Goal: Task Accomplishment & Management: Manage account settings

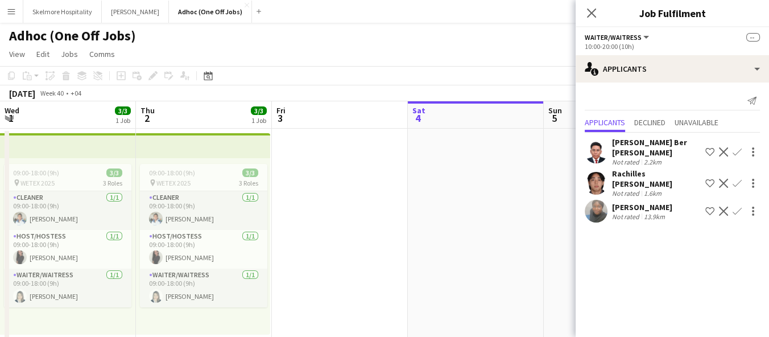
scroll to position [0, 452]
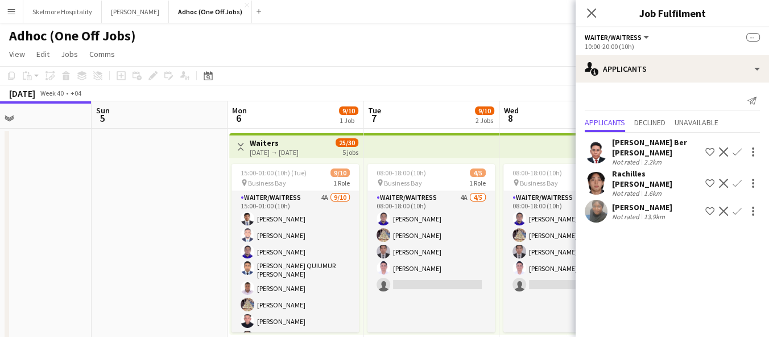
click at [184, 212] on app-date-cell at bounding box center [160, 337] width 136 height 417
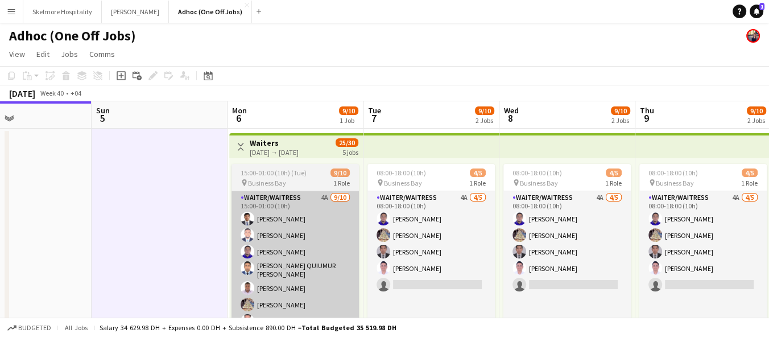
click at [283, 269] on app-card-role "Waiter/Waitress 4A 9/10 15:00-01:00 (10h) adriene duazo Afeez Babatunde Lenard …" at bounding box center [295, 286] width 127 height 191
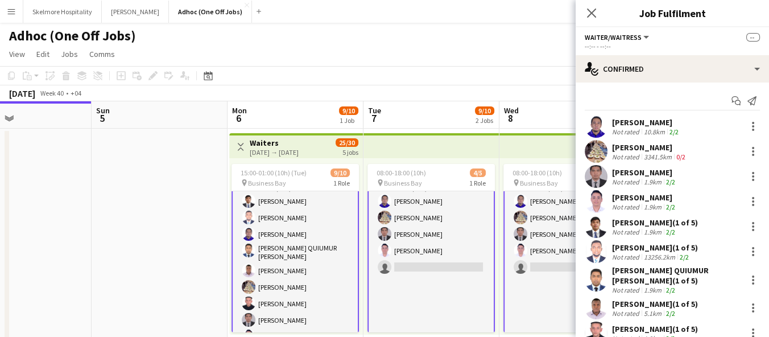
scroll to position [0, 0]
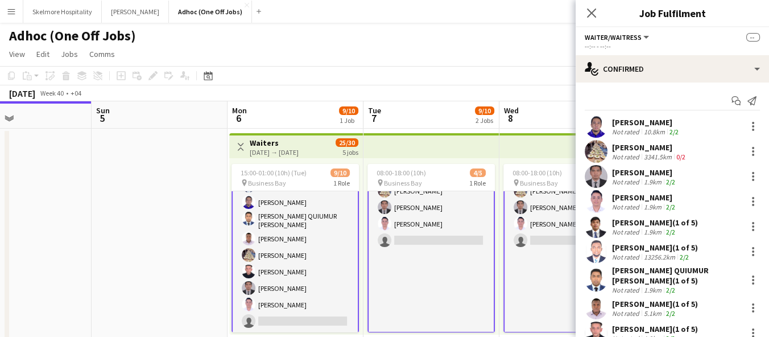
click at [288, 328] on app-card-role "Waiter/Waitress 4A 9/10 15:00-01:00 (10h) adriene duazo Afeez Babatunde Lenard …" at bounding box center [295, 237] width 127 height 193
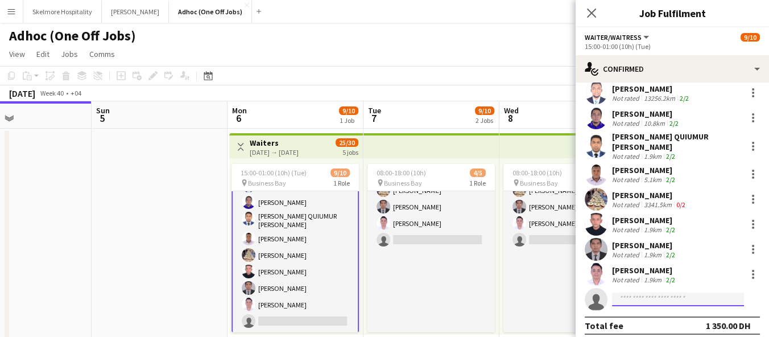
click at [677, 295] on input at bounding box center [678, 299] width 132 height 14
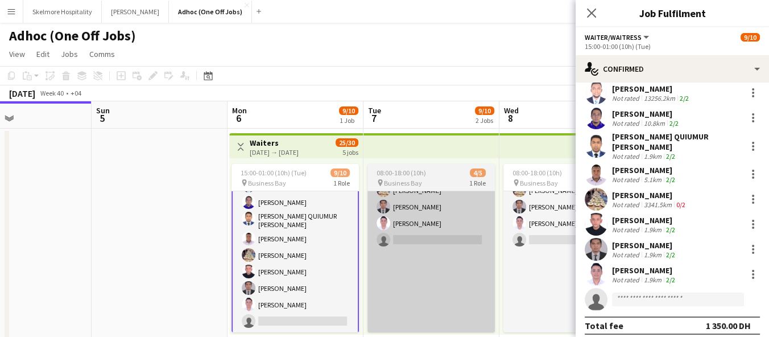
click at [448, 207] on app-card-role "Waiter/Waitress 4A 4/5 08:00-18:00 (10h) Lenard Randy Fundador Parmila Parmila …" at bounding box center [431, 239] width 127 height 187
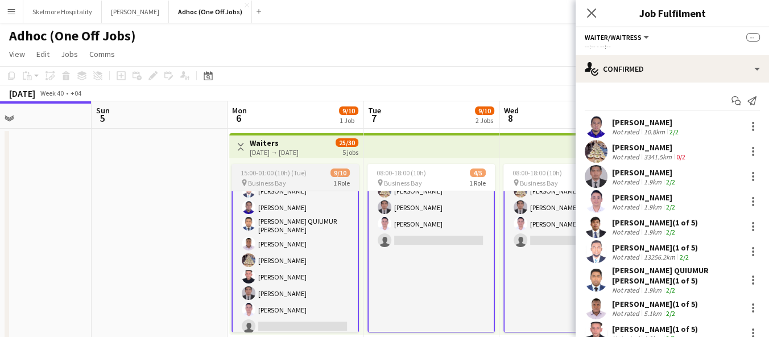
click at [319, 278] on app-card-role "Waiter/Waitress 4A 9/10 15:00-01:00 (10h) adriene duazo Afeez Babatunde Lenard …" at bounding box center [295, 242] width 127 height 193
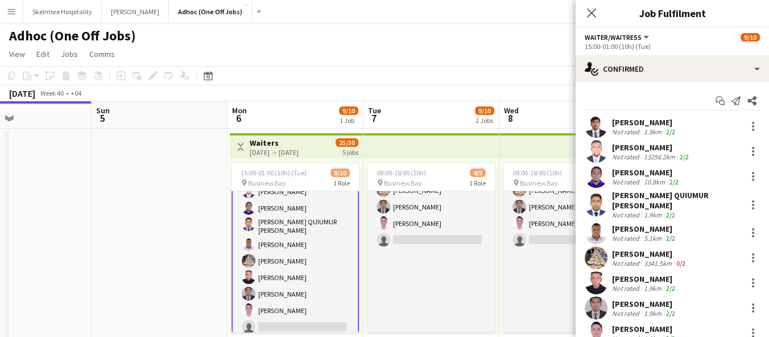
click at [315, 285] on app-card-role "Waiter/Waitress 4A 9/10 15:00-01:00 (10h) adriene duazo Afeez Babatunde Lenard …" at bounding box center [295, 242] width 127 height 193
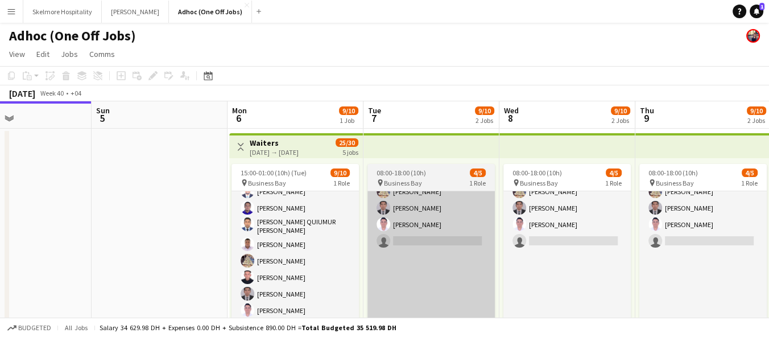
click at [401, 256] on app-card-role "Waiter/Waitress 4A 4/5 08:00-18:00 (10h) Lenard Randy Fundador Parmila Parmila …" at bounding box center [431, 240] width 127 height 187
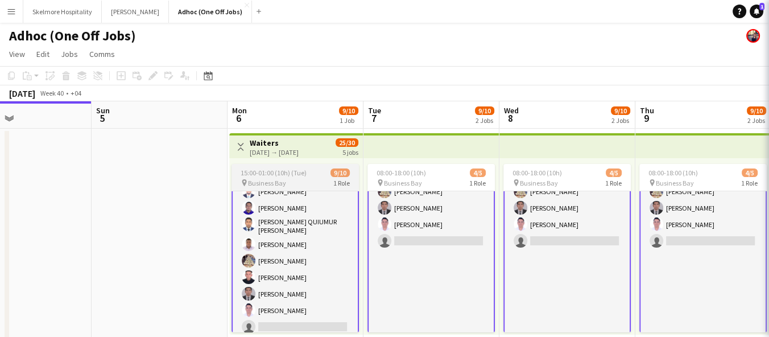
click at [317, 267] on app-card-role "Waiter/Waitress 4A 9/10 15:00-01:00 (10h) adriene duazo Afeez Babatunde Lenard …" at bounding box center [295, 242] width 127 height 193
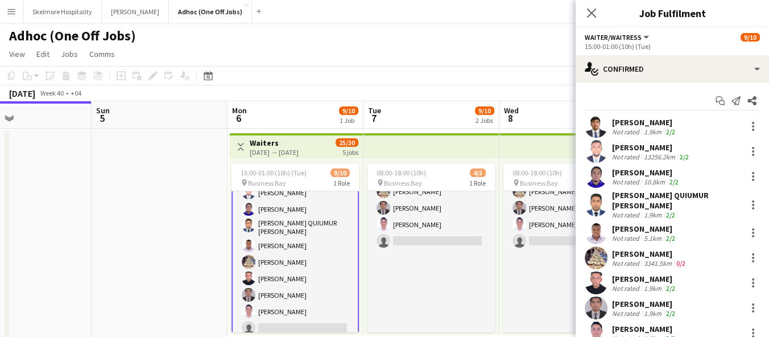
click at [318, 270] on app-card-role "Waiter/Waitress 4A 9/10 15:00-01:00 (10h) adriene duazo Afeez Babatunde Lenard …" at bounding box center [295, 243] width 127 height 193
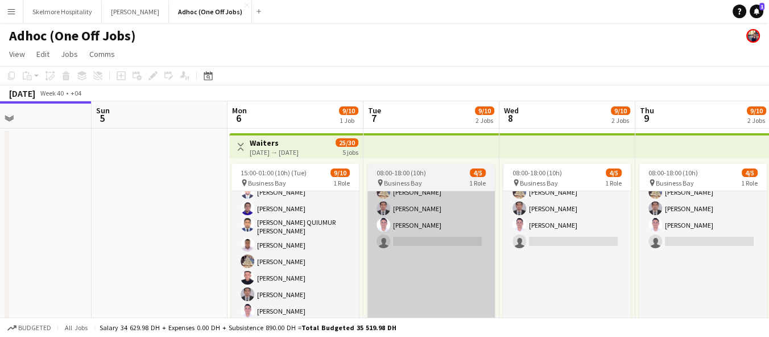
click at [434, 242] on app-card-role "Waiter/Waitress 4A 4/5 08:00-18:00 (10h) Lenard Randy Fundador Parmila Parmila …" at bounding box center [431, 241] width 127 height 187
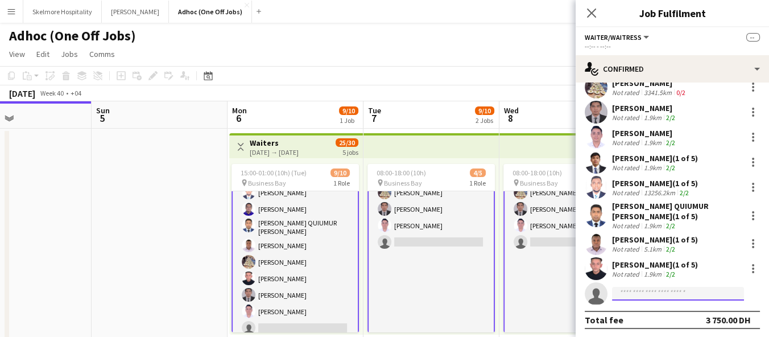
click at [668, 294] on input at bounding box center [678, 294] width 132 height 14
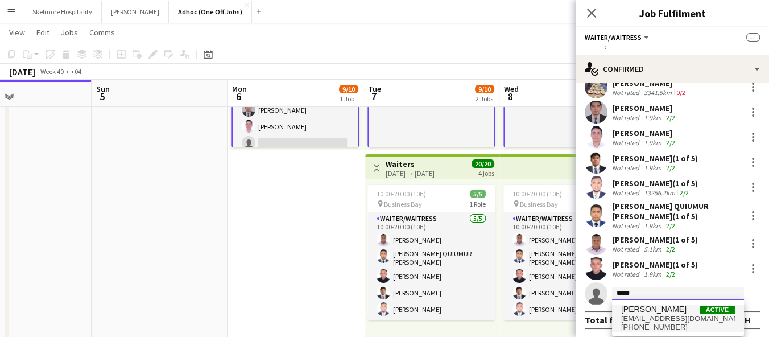
type input "*****"
click at [691, 313] on span "Sadok Aladdin Active" at bounding box center [678, 309] width 114 height 10
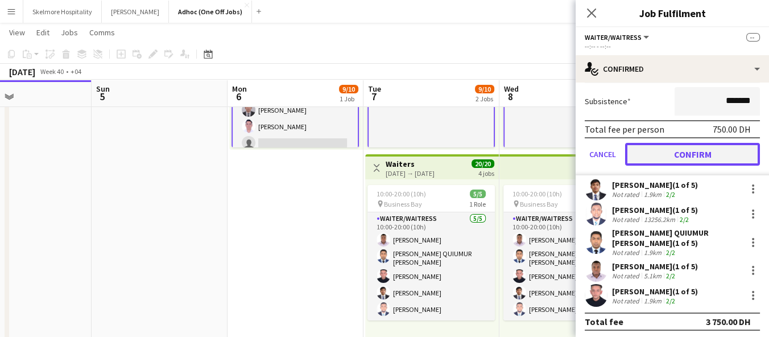
click at [714, 152] on button "Confirm" at bounding box center [692, 154] width 135 height 23
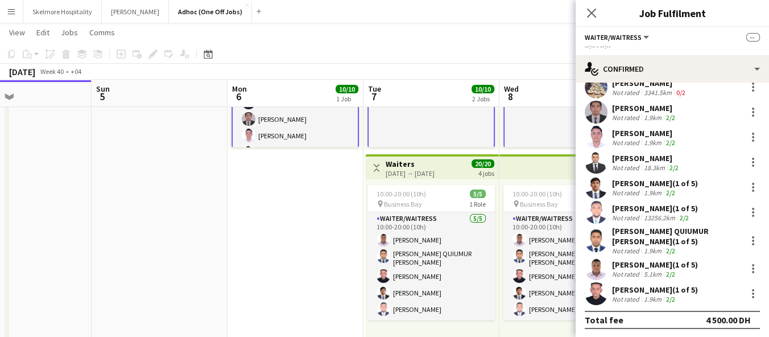
click at [333, 283] on app-date-cell "Toggle View Waiters 06-10-2025 → 10-10-2025 30/30 5 jobs Updated 15:00-01:00 (1…" at bounding box center [296, 152] width 136 height 417
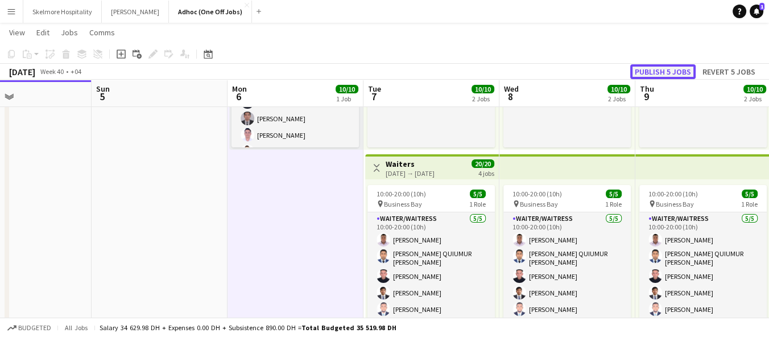
click at [678, 76] on button "Publish 5 jobs" at bounding box center [662, 71] width 65 height 15
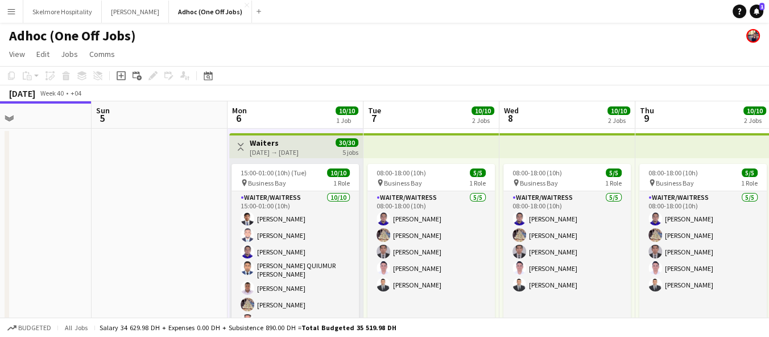
click at [11, 6] on button "Menu" at bounding box center [11, 11] width 23 height 23
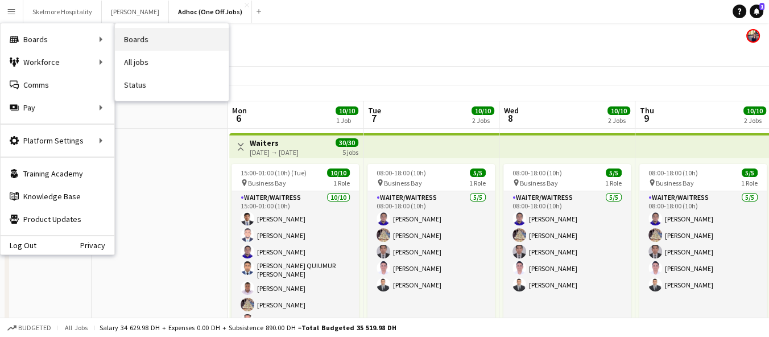
click at [150, 45] on link "Boards" at bounding box center [172, 39] width 114 height 23
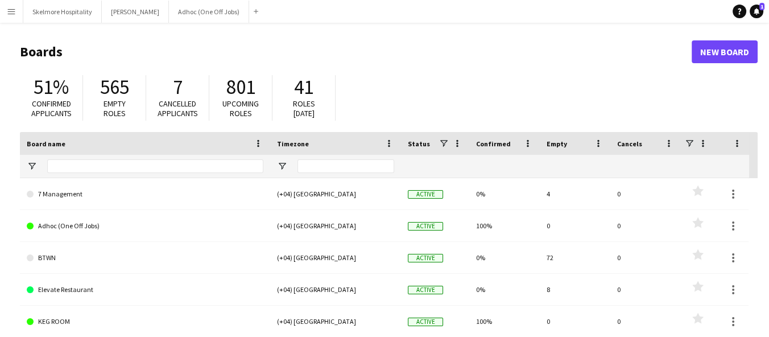
click at [7, 7] on app-icon "Menu" at bounding box center [11, 11] width 9 height 9
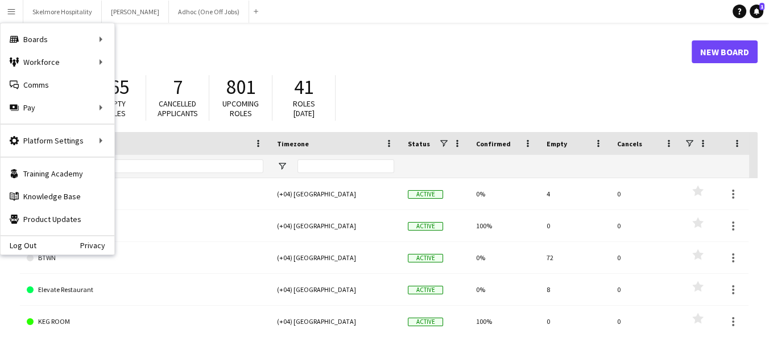
click at [410, 73] on div "51% Confirmed applicants 565 Empty roles 7 Cancelled applicants 801 Upcoming ro…" at bounding box center [389, 100] width 738 height 63
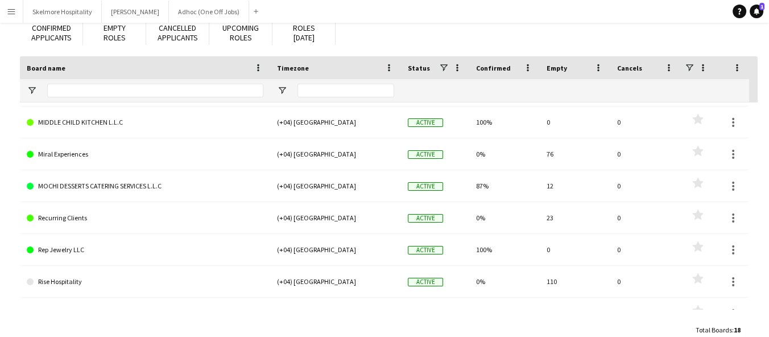
click at [145, 187] on link "MOCHI DESSERTS CATERING SERVICES L.L.C" at bounding box center [145, 186] width 237 height 32
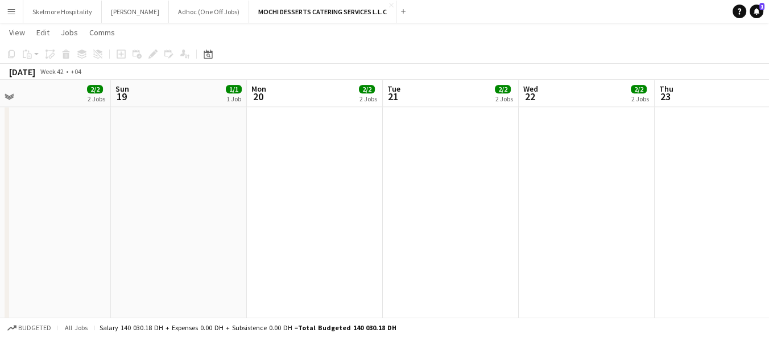
scroll to position [1151, 0]
click at [389, 4] on app-icon "Close" at bounding box center [391, 5] width 5 height 5
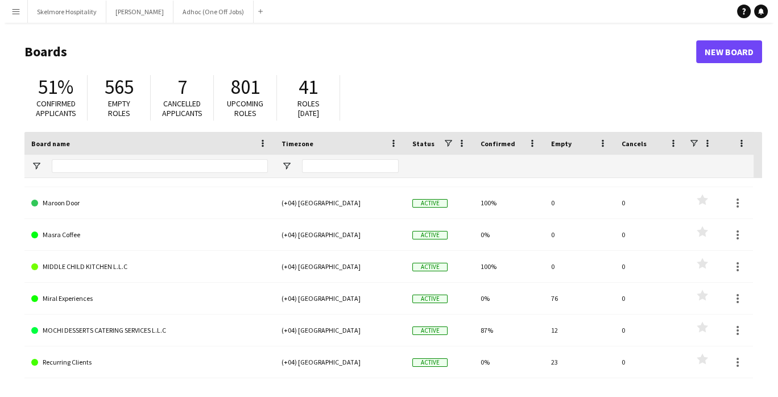
scroll to position [221, 0]
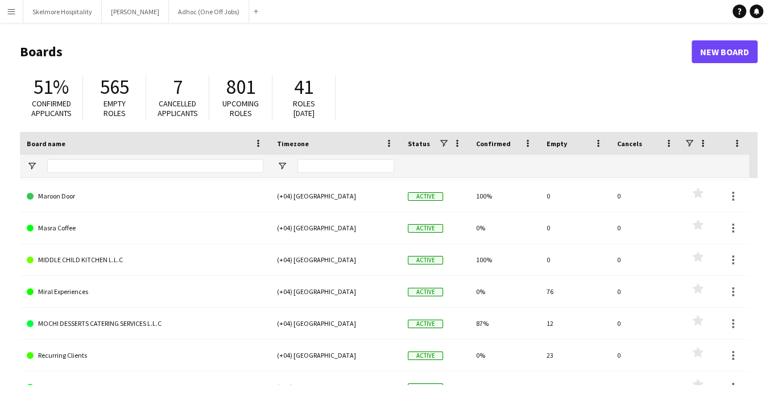
click at [96, 325] on link "MOCHI DESSERTS CATERING SERVICES L.L.C" at bounding box center [145, 324] width 237 height 32
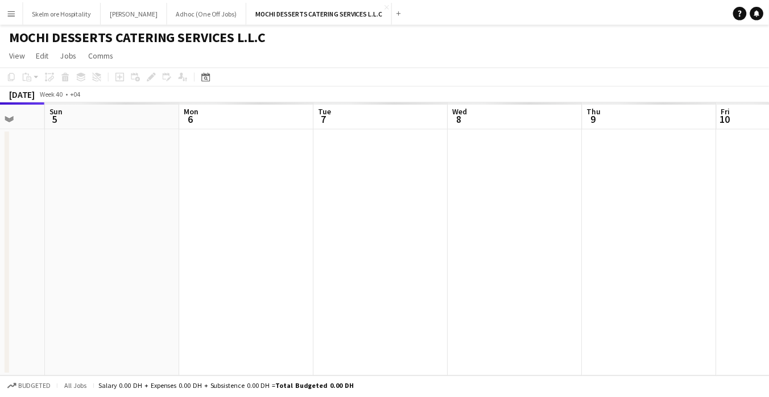
scroll to position [0, 365]
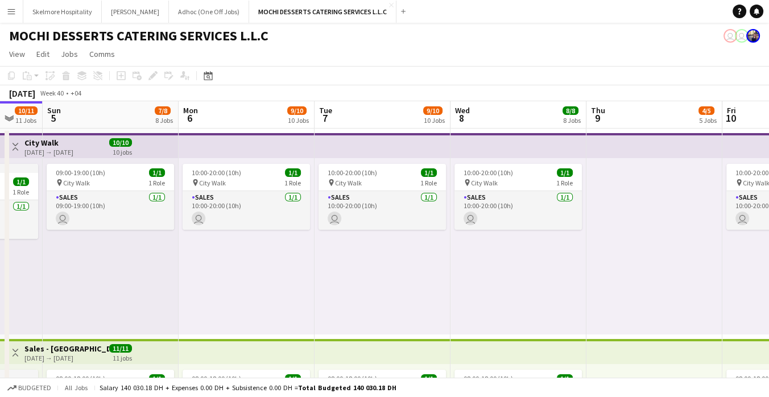
click at [418, 263] on div "10:00-20:00 (10h) 1/1 pin City Walk 1 Role Sales [DATE] 10:00-20:00 (10h) user" at bounding box center [383, 246] width 136 height 176
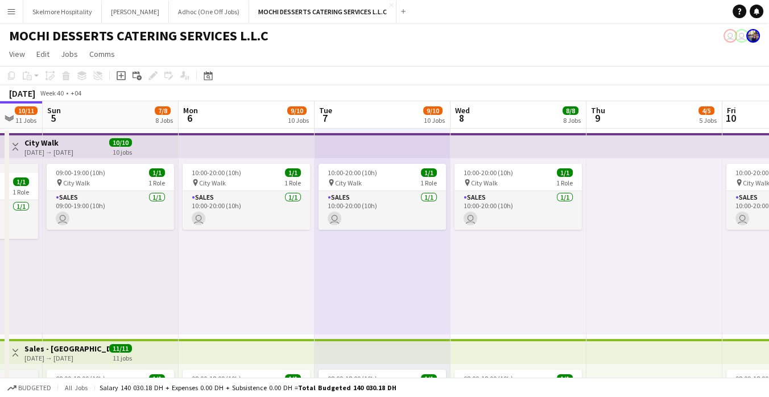
click at [464, 298] on div "10:00-20:00 (10h) 1/1 pin City Walk 1 Role Sales [DATE] 10:00-20:00 (10h) user" at bounding box center [519, 246] width 136 height 176
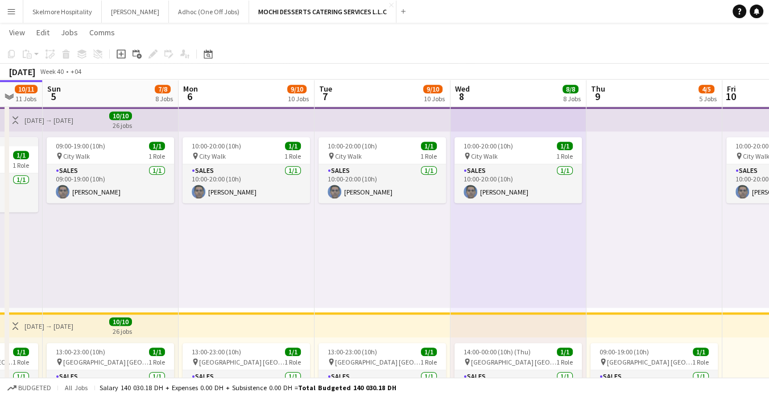
scroll to position [0, 183]
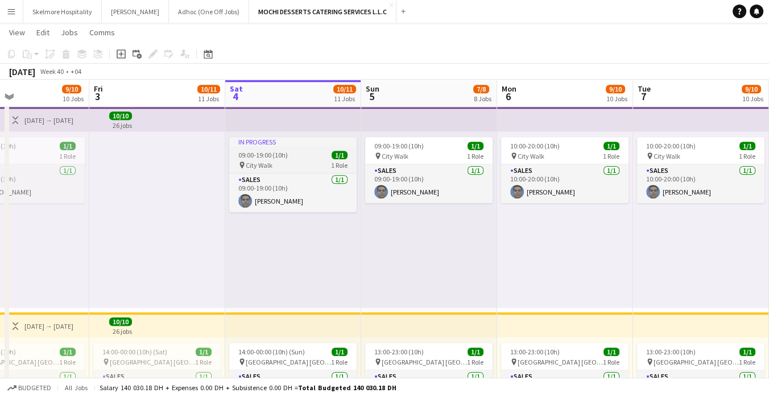
click at [229, 196] on app-card-role "Sales [DATE] 09:00-19:00 (10h) [PERSON_NAME]" at bounding box center [292, 193] width 127 height 39
click at [229, 147] on app-job-card "In progress 09:00-19:00 (10h) 1/1 pin City Walk 1 Role Sales [DATE] 09:00-19:00…" at bounding box center [292, 174] width 127 height 75
click at [229, 156] on div "09:00-19:00 (10h) 1/1" at bounding box center [292, 155] width 127 height 9
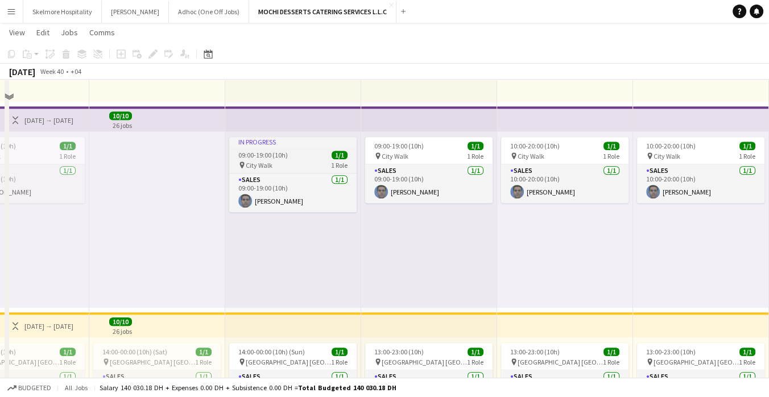
click at [229, 201] on app-job-card "In progress 09:00-19:00 (10h) 1/1 pin City Walk 1 Role Sales [DATE] 09:00-19:00…" at bounding box center [292, 174] width 127 height 75
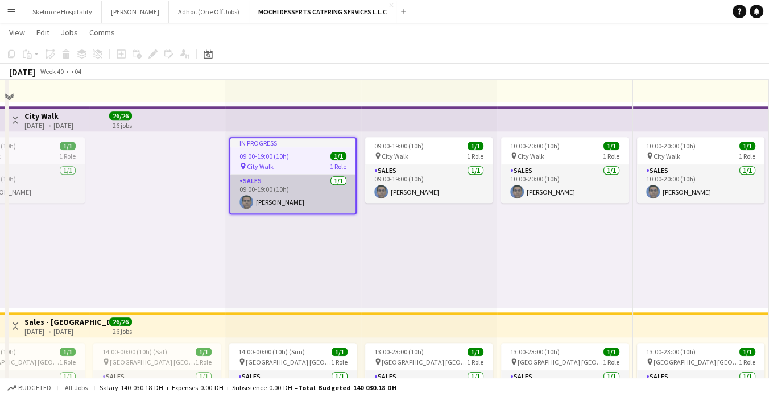
click at [230, 213] on app-card-role "Sales [DATE] 09:00-19:00 (10h) [PERSON_NAME]" at bounding box center [292, 194] width 125 height 39
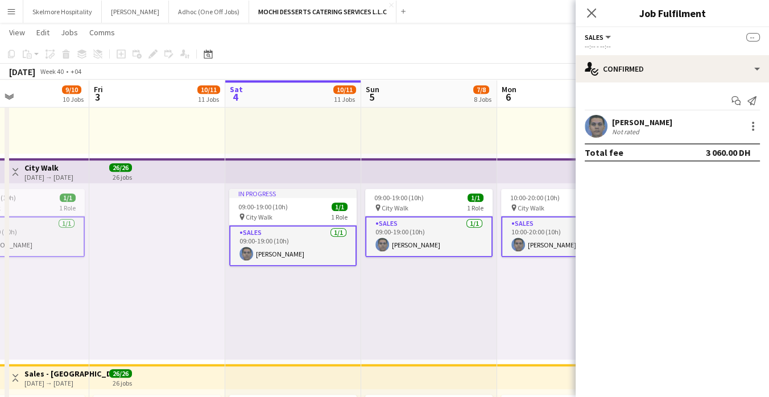
scroll to position [0, 319]
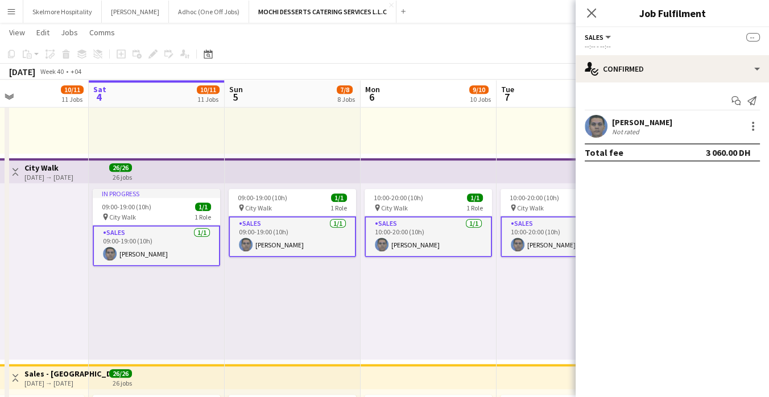
click at [179, 215] on div "pin City Walk 1 Role" at bounding box center [156, 216] width 127 height 9
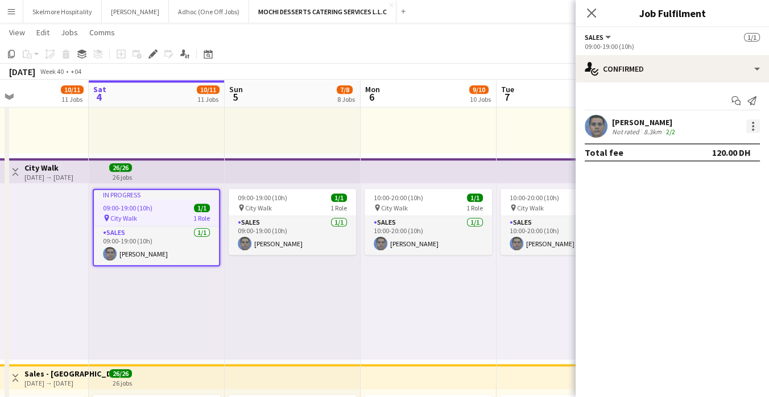
click at [752, 124] on div at bounding box center [754, 126] width 14 height 14
click at [752, 125] on div at bounding box center [753, 126] width 2 height 2
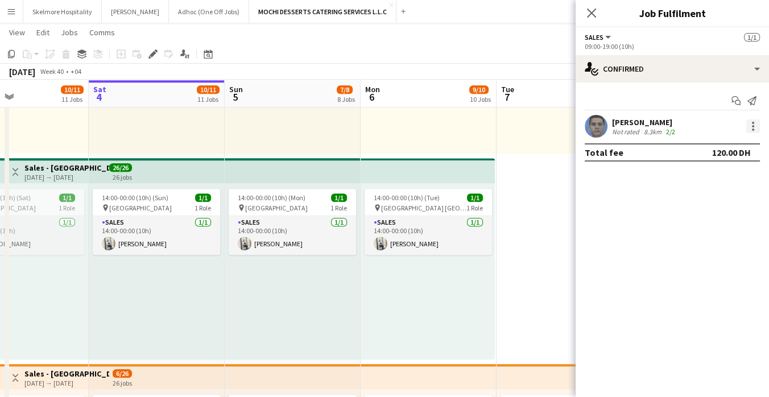
click at [753, 129] on div at bounding box center [753, 130] width 2 height 2
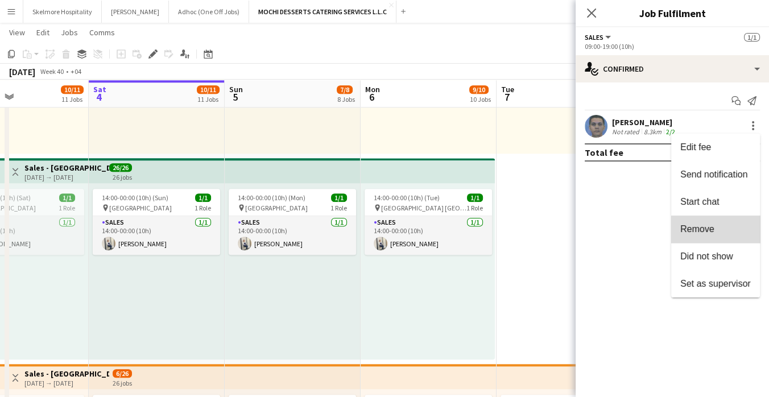
click at [717, 233] on span "Remove" at bounding box center [716, 229] width 71 height 10
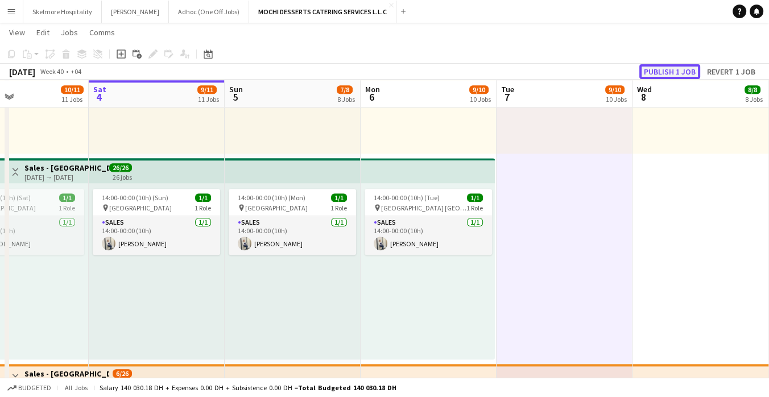
click at [680, 72] on button "Publish 1 job" at bounding box center [670, 71] width 61 height 15
